Goal: Book appointment/travel/reservation

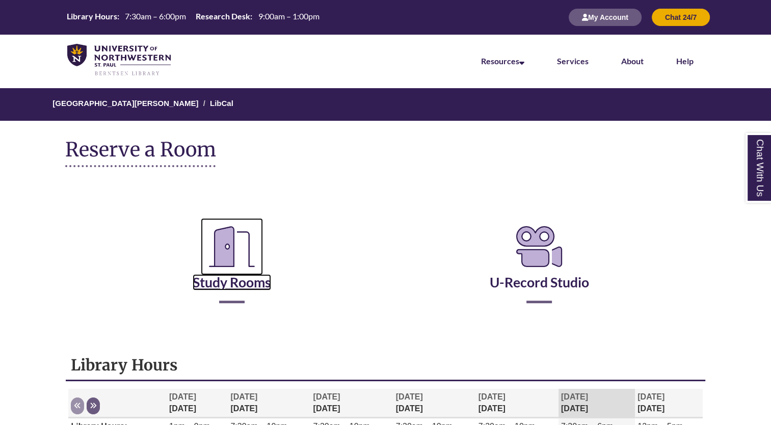
click at [242, 280] on link "Study Rooms" at bounding box center [232, 270] width 78 height 42
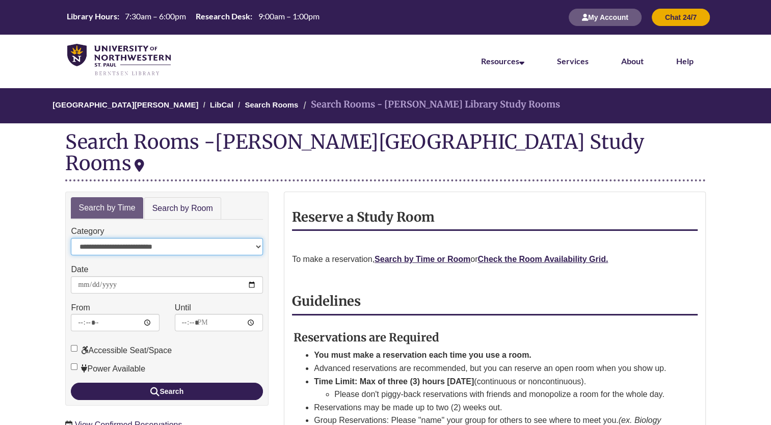
click at [194, 238] on select "**********" at bounding box center [167, 246] width 192 height 17
click at [195, 225] on div "**********" at bounding box center [167, 240] width 192 height 31
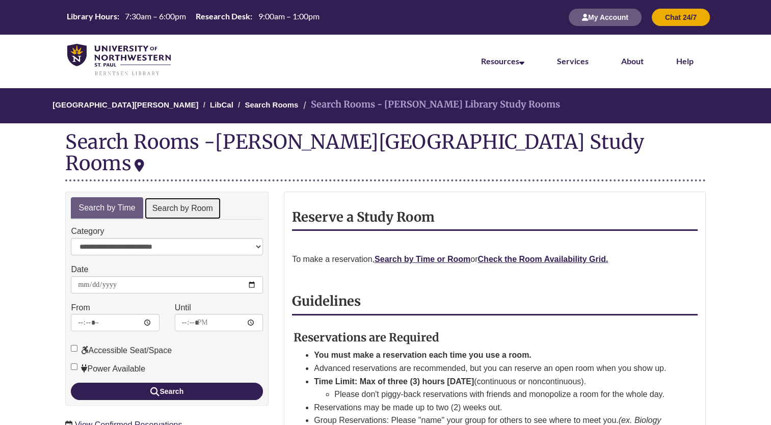
click at [204, 197] on link "Search by Room" at bounding box center [182, 208] width 77 height 23
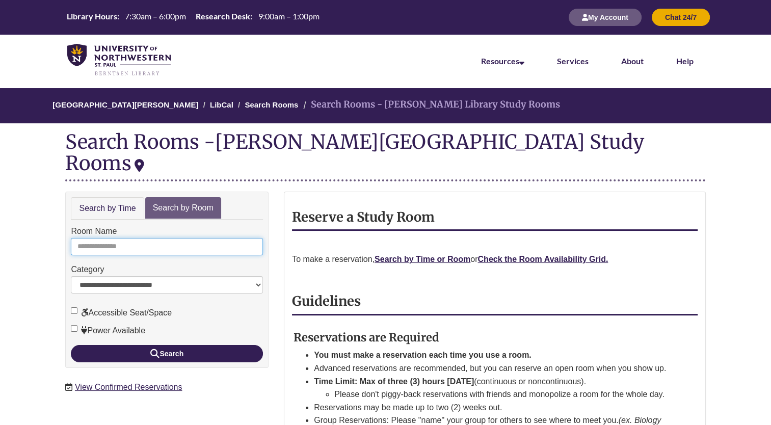
click at [170, 238] on input "Room Name" at bounding box center [167, 246] width 192 height 17
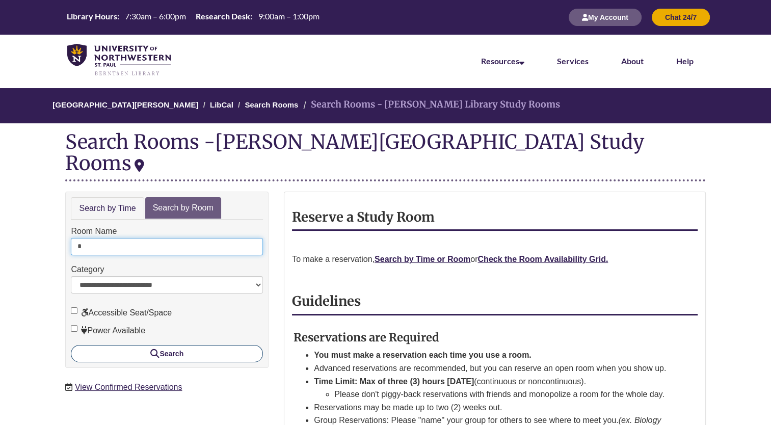
type input "*"
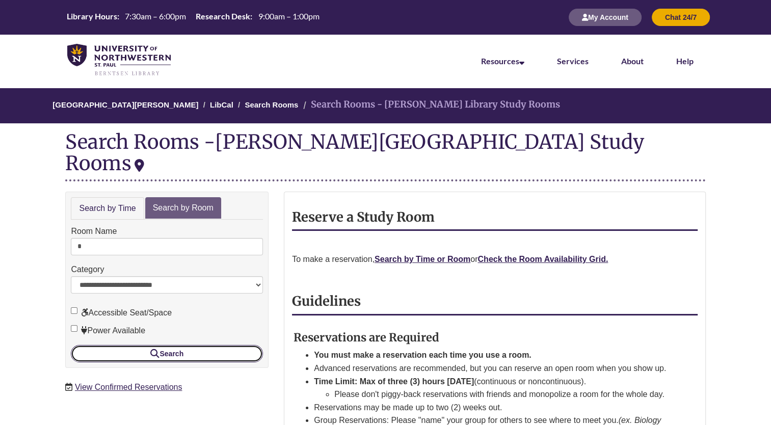
click at [172, 345] on button "Search" at bounding box center [167, 353] width 192 height 17
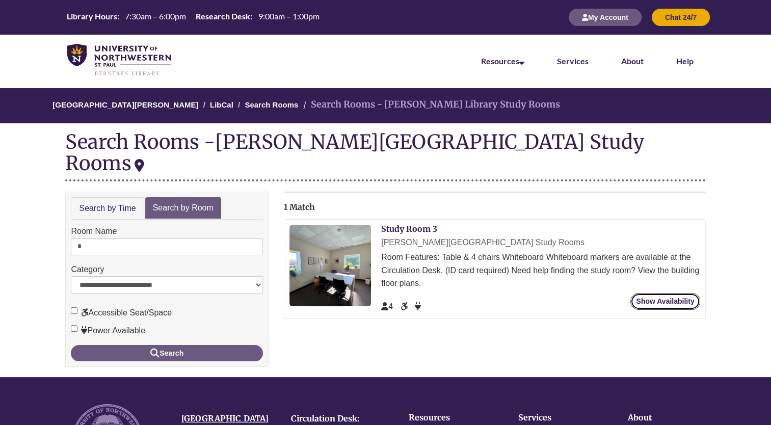
click at [654, 293] on link "Show Availability" at bounding box center [665, 301] width 69 height 17
click at [133, 197] on link "Search by Time" at bounding box center [107, 208] width 73 height 23
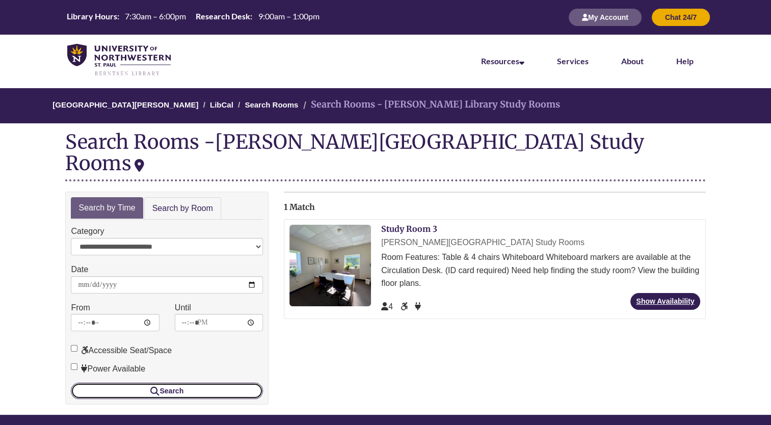
click at [175, 383] on button "Search" at bounding box center [167, 391] width 192 height 16
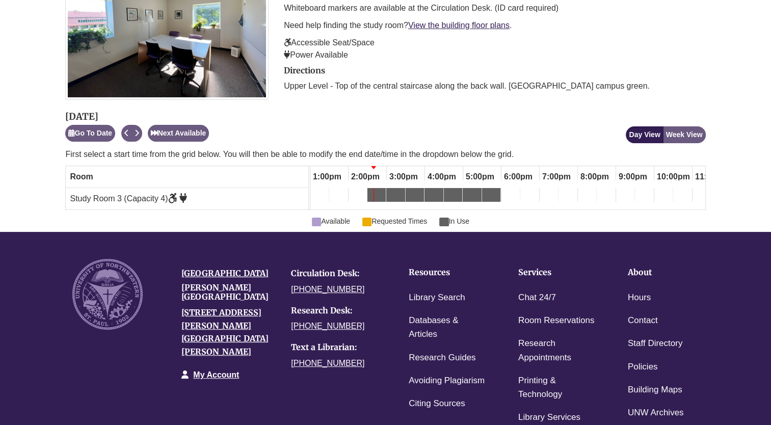
scroll to position [202, 0]
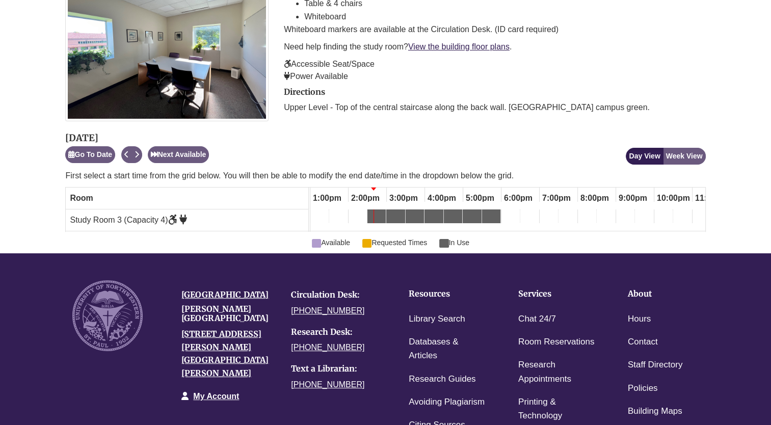
click at [401, 214] on div "3:00pm Friday, October 10, 2025 - Study Room 3 - In Use" at bounding box center [395, 218] width 17 height 11
